Goal: Information Seeking & Learning: Learn about a topic

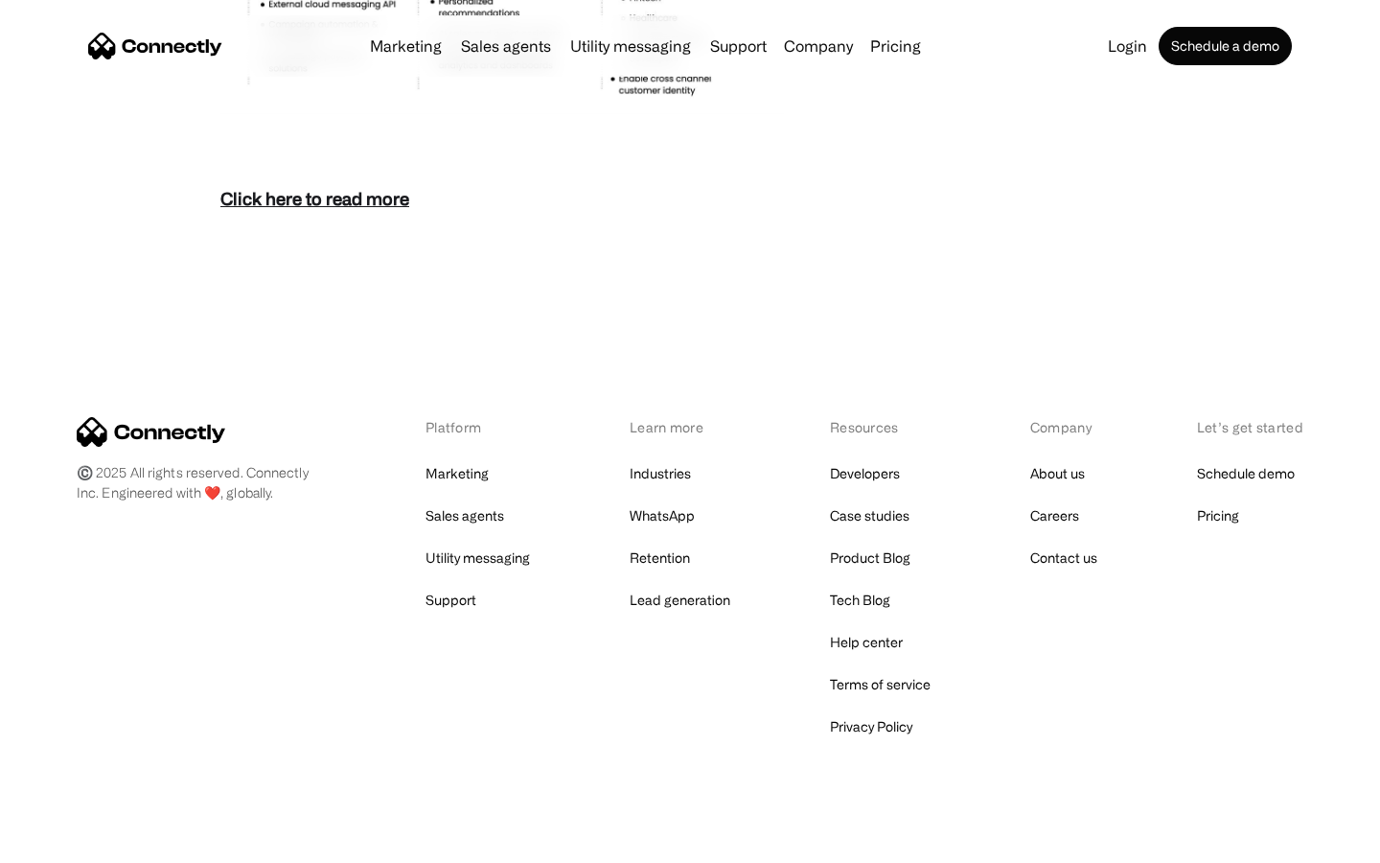
scroll to position [8311, 0]
